Goal: Information Seeking & Learning: Learn about a topic

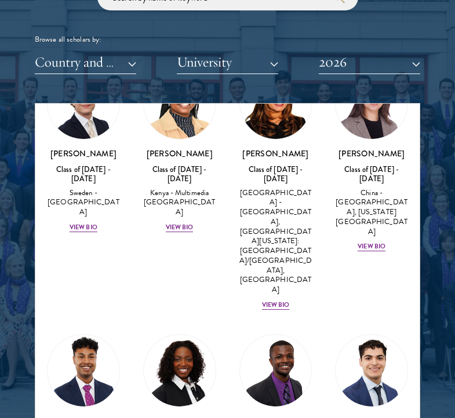
scroll to position [2316, 0]
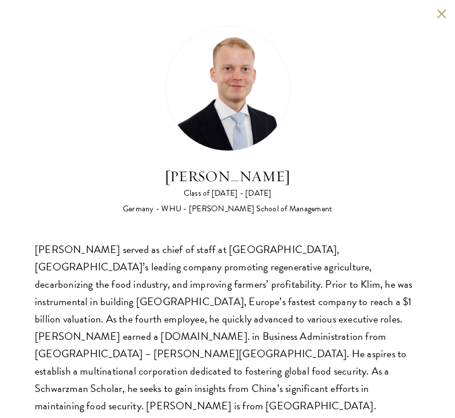
scroll to position [5, 0]
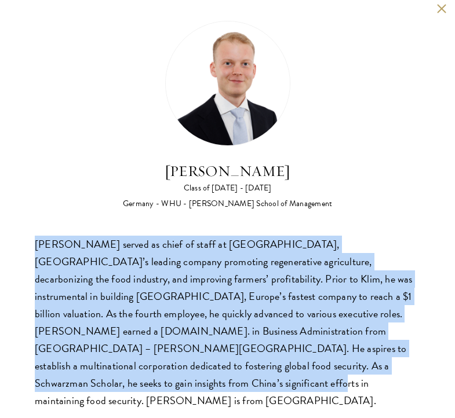
drag, startPoint x: 24, startPoint y: 247, endPoint x: 157, endPoint y: 392, distance: 196.5
click at [158, 392] on div "[PERSON_NAME] Class of [DATE] - [DATE] [GEOGRAPHIC_DATA] - [GEOGRAPHIC_DATA] - …" at bounding box center [227, 215] width 455 height 441
copy div "[PERSON_NAME] served as chief of staff at [GEOGRAPHIC_DATA], [GEOGRAPHIC_DATA]’…"
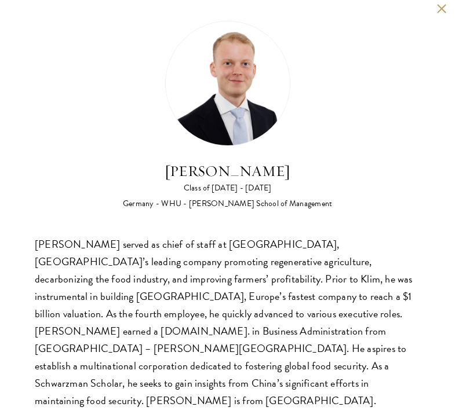
click at [442, 2] on div "[PERSON_NAME] Class of [DATE] - [DATE] [GEOGRAPHIC_DATA] - [GEOGRAPHIC_DATA] - …" at bounding box center [227, 215] width 455 height 441
click at [441, 6] on button at bounding box center [441, 8] width 10 height 10
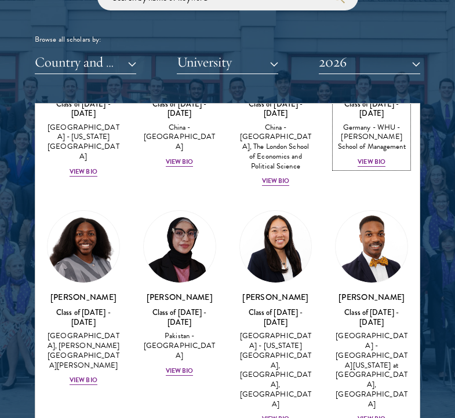
scroll to position [2867, 0]
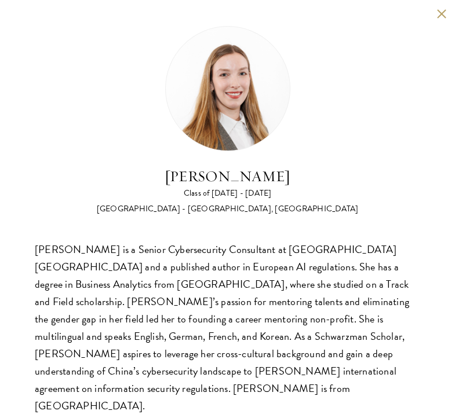
scroll to position [1426, 0]
click at [443, 16] on button at bounding box center [441, 14] width 10 height 10
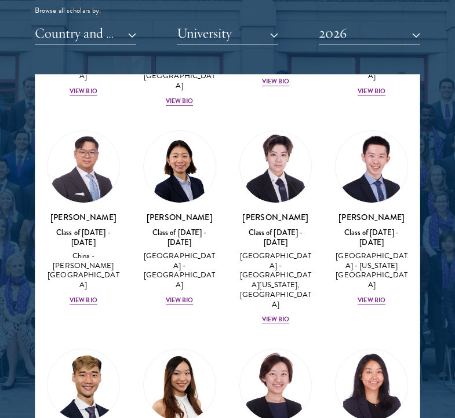
scroll to position [3776, 0]
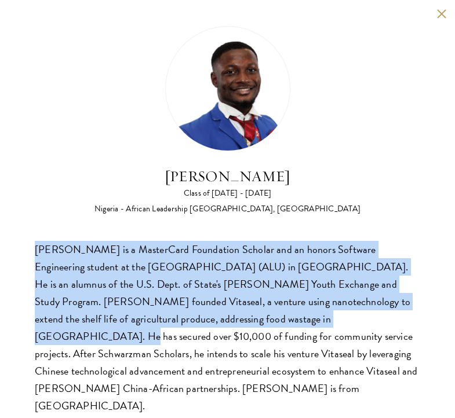
drag, startPoint x: 24, startPoint y: 247, endPoint x: 230, endPoint y: 329, distance: 221.9
click at [230, 329] on div "[PERSON_NAME] Class of [DATE] - [DATE] [GEOGRAPHIC_DATA] - African Leadership […" at bounding box center [227, 220] width 455 height 441
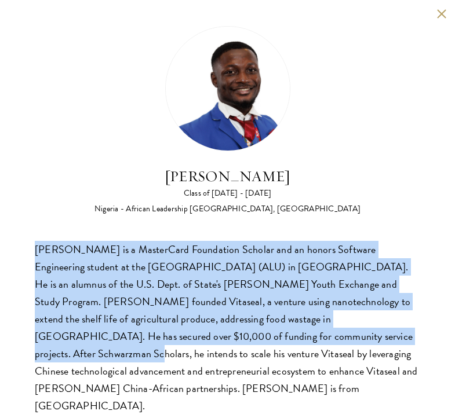
click at [196, 255] on div "[PERSON_NAME] is a MasterCard Foundation Scholar and an honors Software Enginee…" at bounding box center [227, 328] width 385 height 174
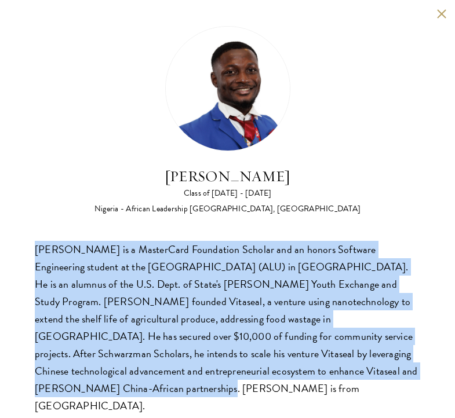
drag, startPoint x: 34, startPoint y: 250, endPoint x: 290, endPoint y: 406, distance: 299.9
click at [290, 405] on div "[PERSON_NAME] Class of [DATE] - [DATE] [GEOGRAPHIC_DATA] - African Leadership […" at bounding box center [227, 220] width 455 height 441
click at [444, 14] on button at bounding box center [441, 14] width 10 height 10
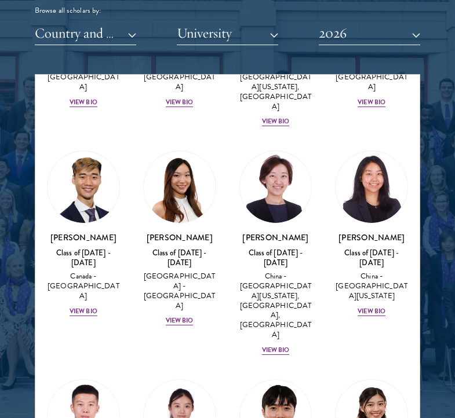
scroll to position [3974, 0]
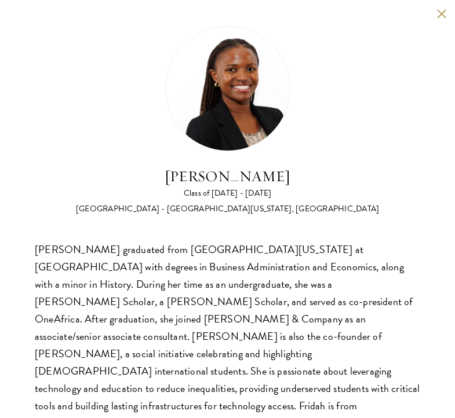
scroll to position [5, 0]
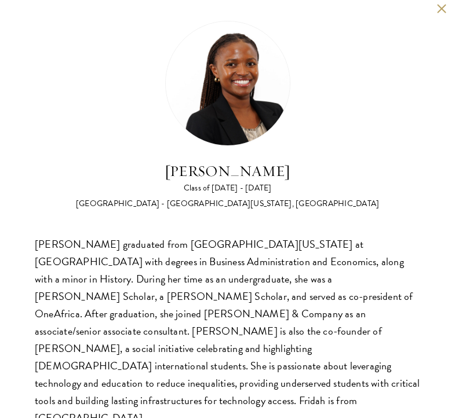
click at [443, 12] on button at bounding box center [441, 8] width 10 height 10
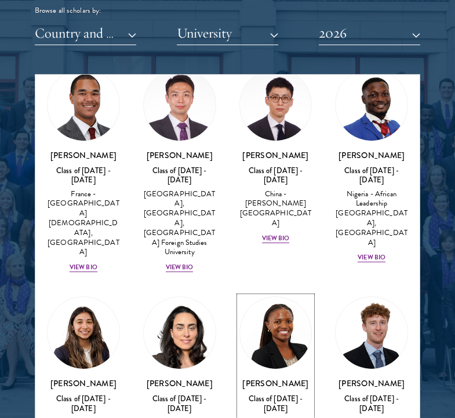
scroll to position [4476, 0]
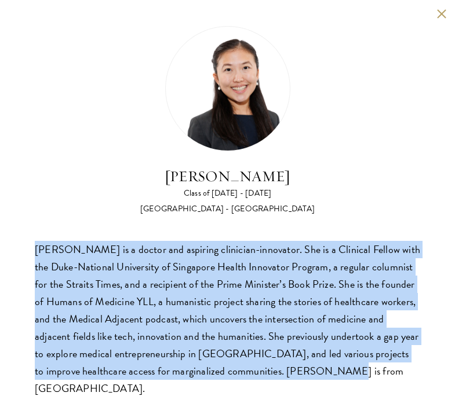
drag, startPoint x: 30, startPoint y: 250, endPoint x: 318, endPoint y: 381, distance: 315.9
click at [318, 381] on div "[PERSON_NAME] Class of [DATE] - [DATE] [GEOGRAPHIC_DATA] - [GEOGRAPHIC_DATA] [P…" at bounding box center [227, 212] width 455 height 424
click at [442, 16] on button at bounding box center [441, 14] width 10 height 10
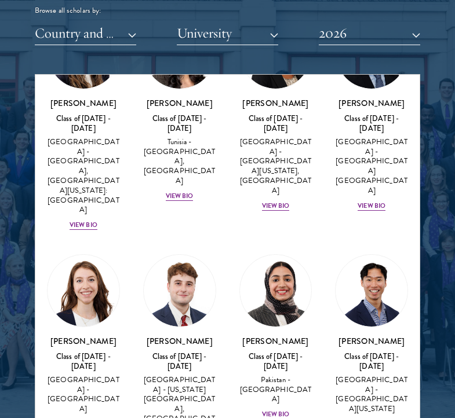
scroll to position [4841, 0]
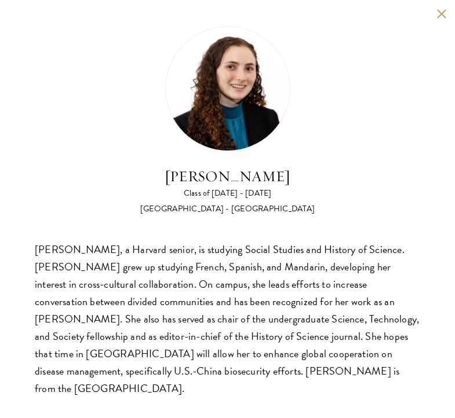
click at [445, 15] on button at bounding box center [441, 14] width 10 height 10
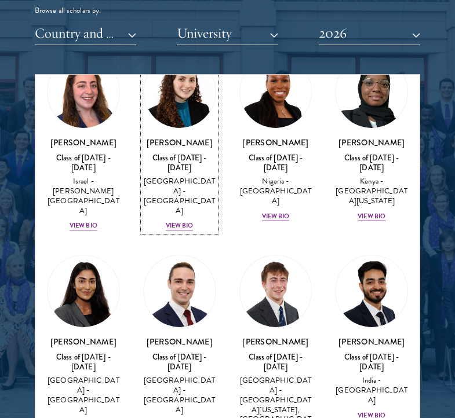
scroll to position [5783, 0]
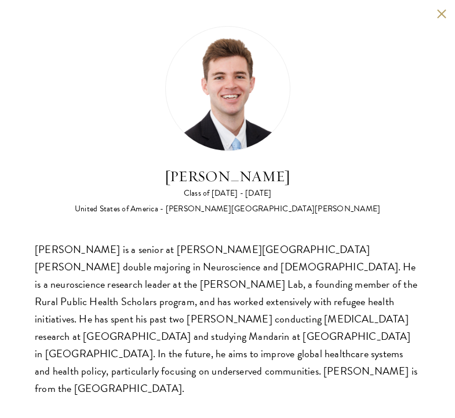
click at [438, 9] on button at bounding box center [441, 14] width 10 height 10
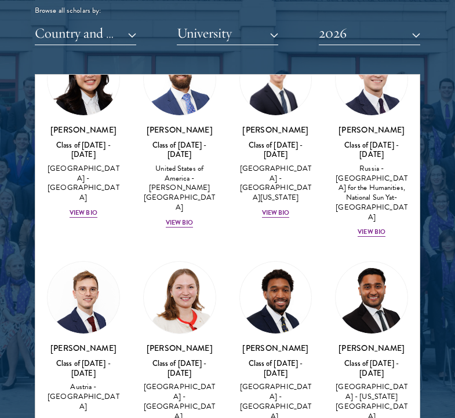
scroll to position [6215, 0]
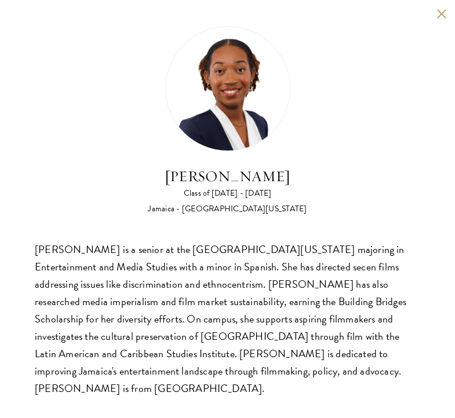
click at [440, 15] on button at bounding box center [441, 14] width 10 height 10
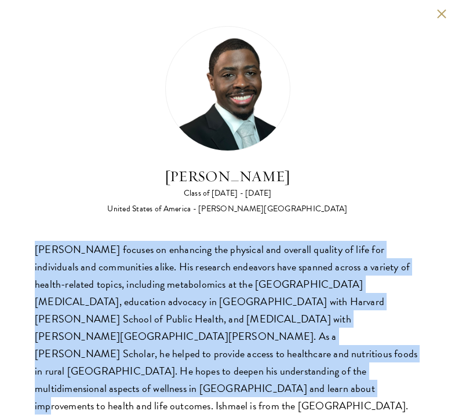
drag, startPoint x: 34, startPoint y: 250, endPoint x: 192, endPoint y: 390, distance: 211.4
click at [192, 390] on div "[PERSON_NAME] Class of [DATE] - [DATE] [GEOGRAPHIC_DATA] - [PERSON_NAME][GEOGRA…" at bounding box center [227, 220] width 455 height 441
copy div "[PERSON_NAME] focuses on enhancing the physical and overall quality of life for…"
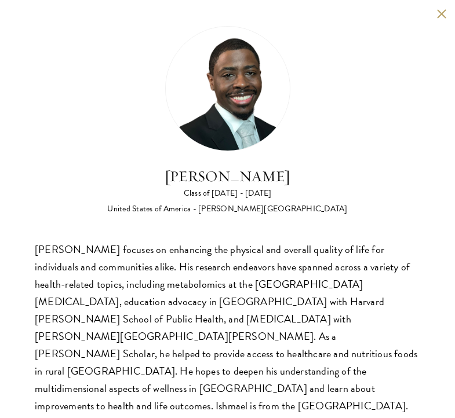
click at [384, 75] on div "[PERSON_NAME] Class of [DATE] - [DATE] [GEOGRAPHIC_DATA] - [PERSON_NAME][GEOGRA…" at bounding box center [227, 120] width 385 height 189
click at [439, 8] on div "[PERSON_NAME] Class of [DATE] - [DATE] [GEOGRAPHIC_DATA] - [PERSON_NAME][GEOGRA…" at bounding box center [227, 220] width 455 height 441
click at [438, 14] on button at bounding box center [441, 14] width 10 height 10
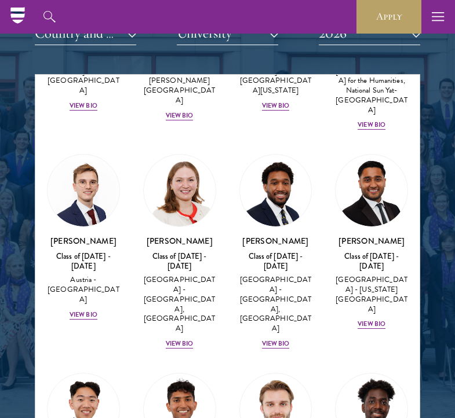
scroll to position [6342, 0]
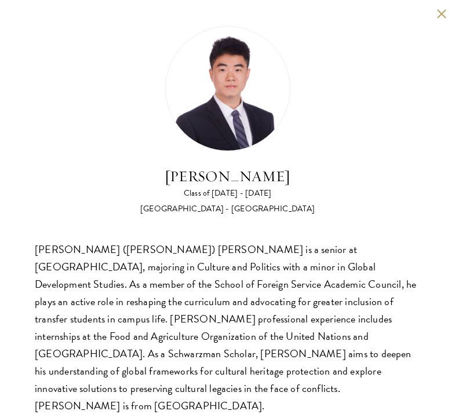
click at [444, 16] on button at bounding box center [441, 14] width 10 height 10
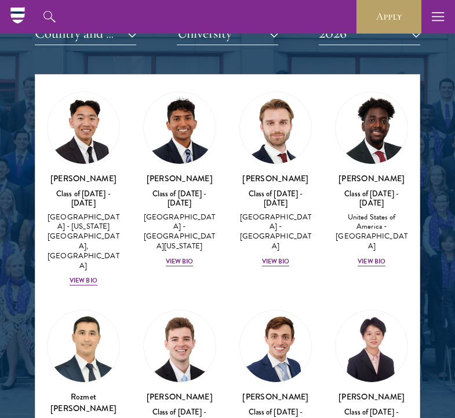
scroll to position [6621, 0]
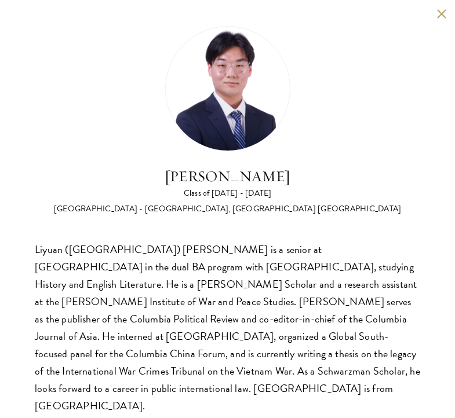
click at [442, 20] on div "[PERSON_NAME] Class of [DATE] - [DATE] [GEOGRAPHIC_DATA] - [GEOGRAPHIC_DATA], […" at bounding box center [227, 220] width 455 height 441
click at [442, 18] on button at bounding box center [441, 14] width 10 height 10
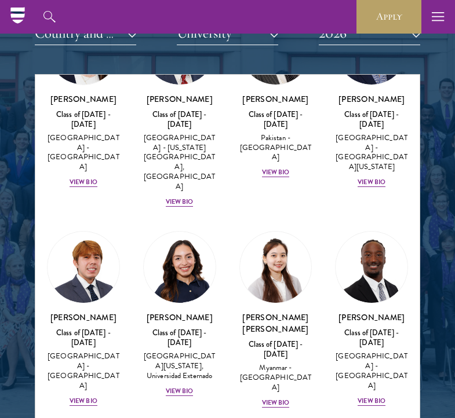
scroll to position [4997, 0]
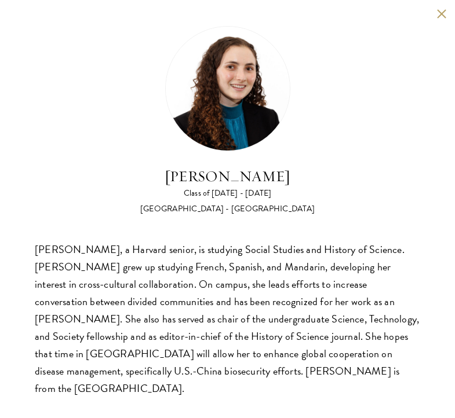
click at [438, 13] on button at bounding box center [441, 14] width 10 height 10
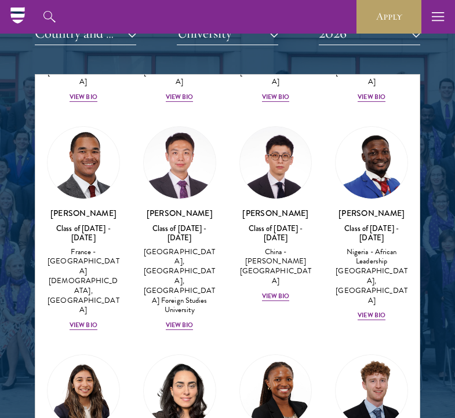
scroll to position [4415, 0]
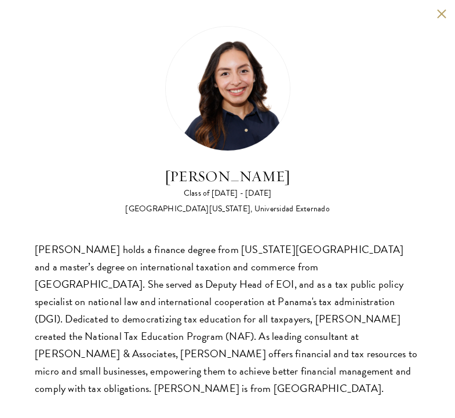
click at [447, 14] on div "[PERSON_NAME] Class of [DATE] - [DATE] [GEOGRAPHIC_DATA] - [US_STATE][GEOGRAPHI…" at bounding box center [227, 212] width 455 height 424
click at [441, 16] on button at bounding box center [441, 14] width 10 height 10
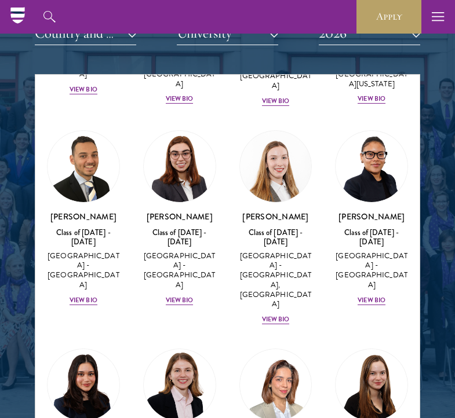
scroll to position [3332, 0]
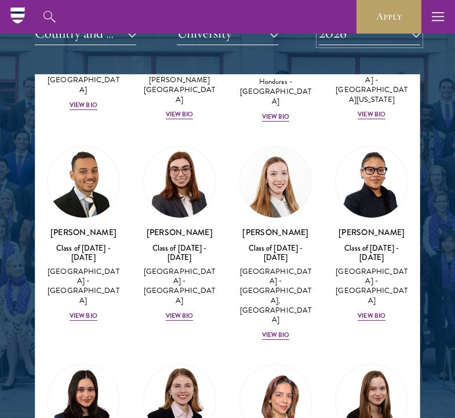
click at [334, 42] on button "2026" at bounding box center [369, 33] width 101 height 24
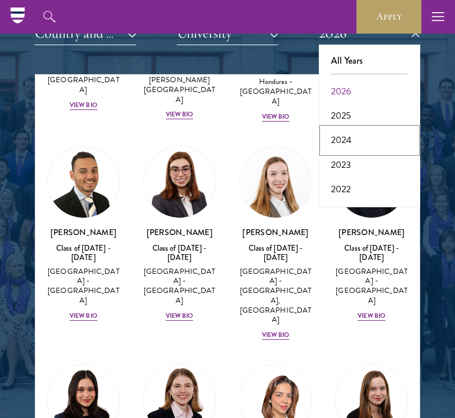
click at [341, 134] on button "2024" at bounding box center [369, 140] width 94 height 24
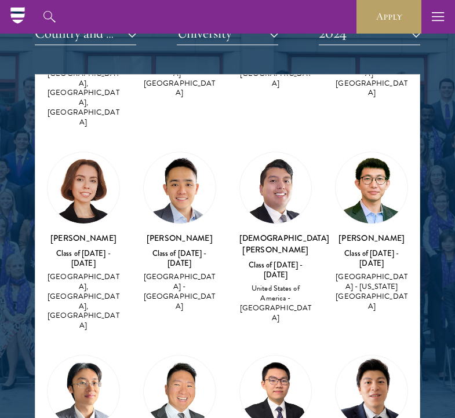
scroll to position [3369, 0]
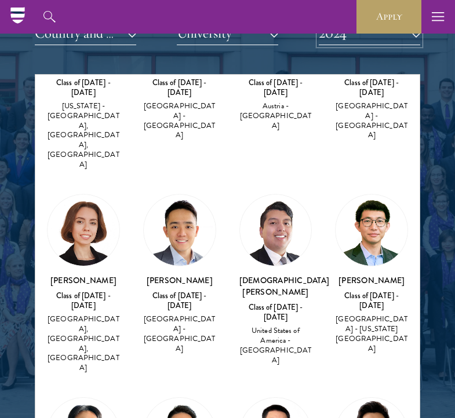
click at [340, 42] on button "2024" at bounding box center [369, 33] width 101 height 24
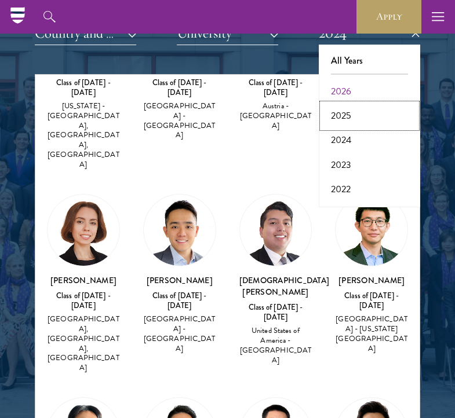
click at [340, 112] on button "2025" at bounding box center [369, 116] width 94 height 24
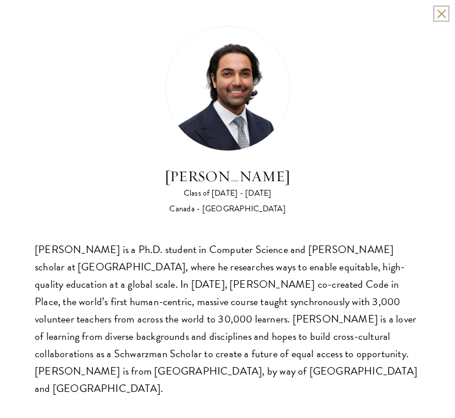
click at [438, 13] on button at bounding box center [441, 14] width 10 height 10
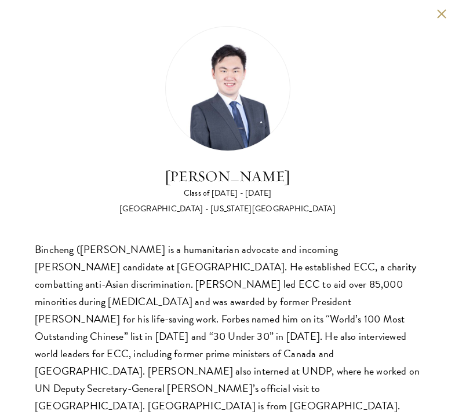
scroll to position [1444, 0]
click at [440, 11] on button at bounding box center [441, 14] width 10 height 10
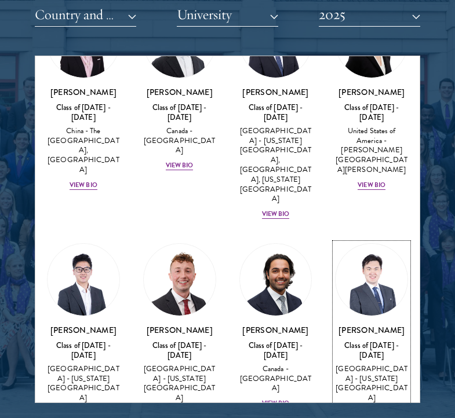
scroll to position [3804, 0]
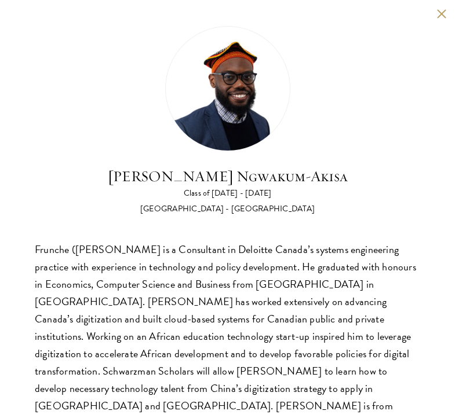
scroll to position [5, 0]
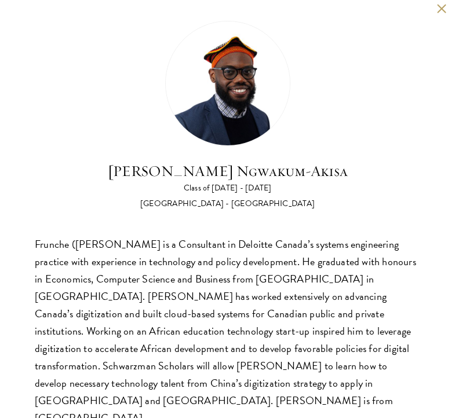
click at [438, 8] on button at bounding box center [441, 8] width 10 height 10
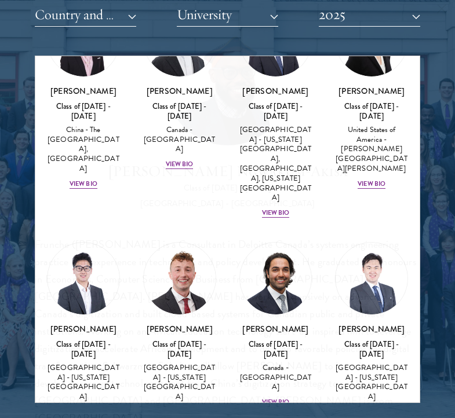
scroll to position [3801, 0]
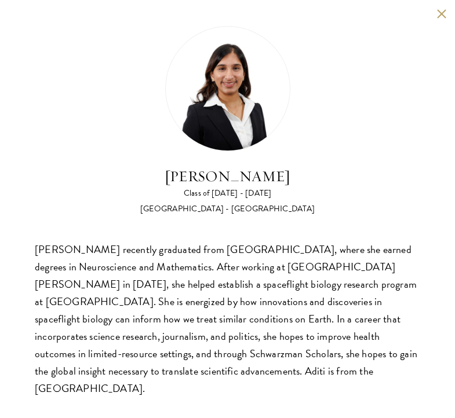
click at [435, 19] on div "[PERSON_NAME] Class of [DATE] - [DATE] [GEOGRAPHIC_DATA] - [GEOGRAPHIC_DATA] [P…" at bounding box center [227, 212] width 455 height 424
click at [441, 15] on button at bounding box center [441, 14] width 10 height 10
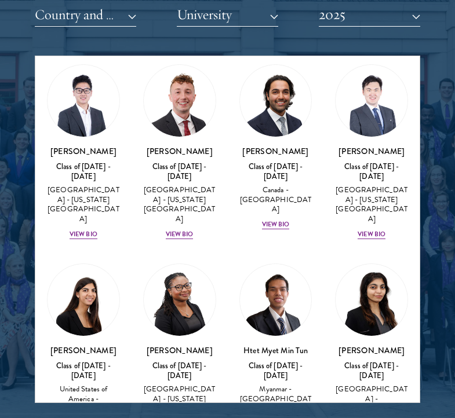
scroll to position [3982, 0]
